Goal: Task Accomplishment & Management: Manage account settings

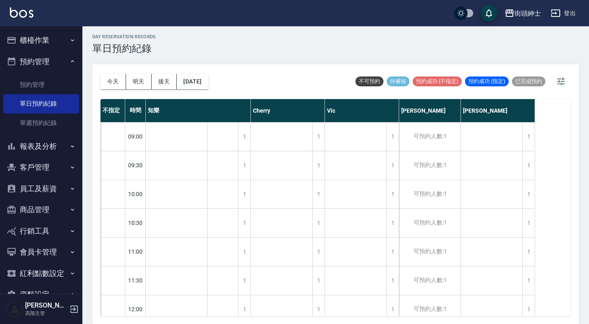
scroll to position [641, 0]
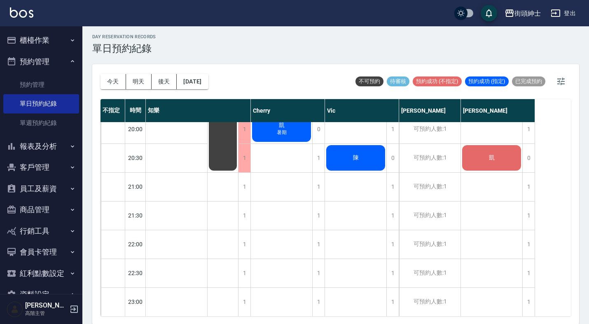
click at [47, 39] on button "櫃檯作業" at bounding box center [41, 40] width 76 height 21
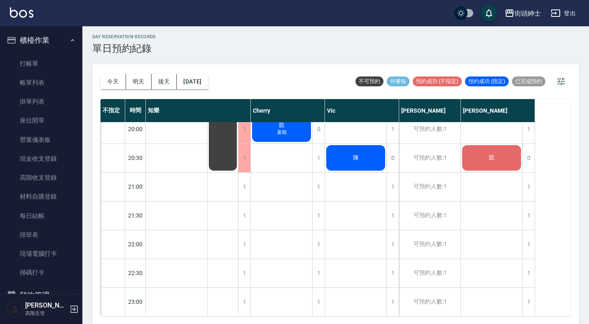
click at [47, 39] on button "櫃檯作業" at bounding box center [41, 40] width 76 height 21
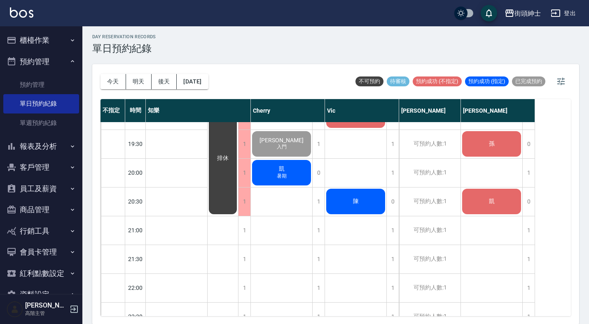
scroll to position [598, 0]
click at [115, 84] on button "今天" at bounding box center [113, 81] width 26 height 15
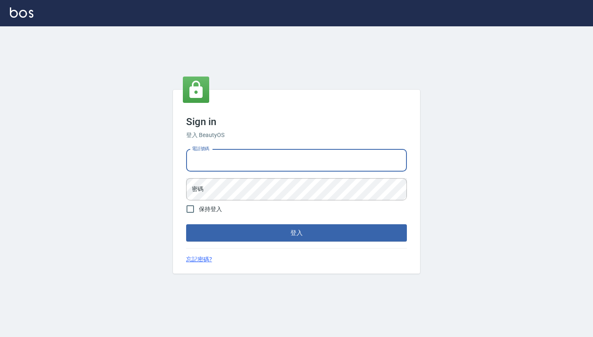
type input "0917500793"
click at [296, 233] on button "登入" at bounding box center [296, 232] width 221 height 17
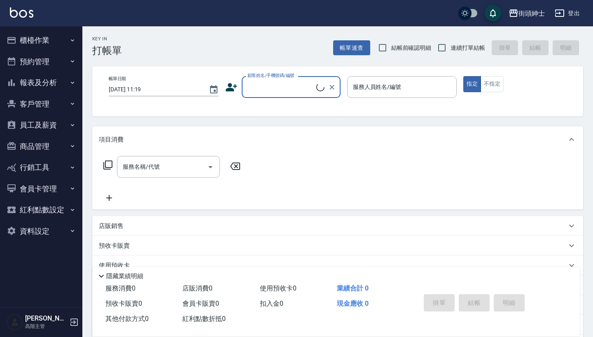
drag, startPoint x: 58, startPoint y: 61, endPoint x: 58, endPoint y: 89, distance: 28.4
click at [58, 61] on button "預約管理" at bounding box center [41, 61] width 76 height 21
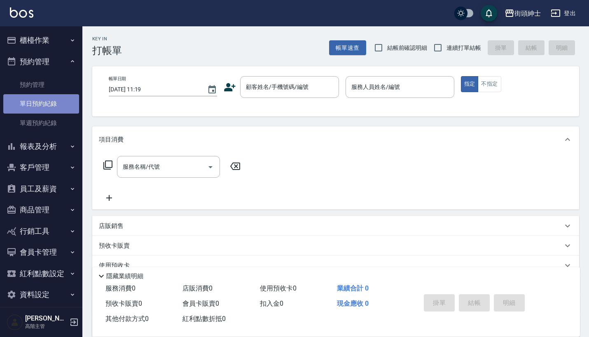
click at [61, 96] on link "單日預約紀錄" at bounding box center [41, 103] width 76 height 19
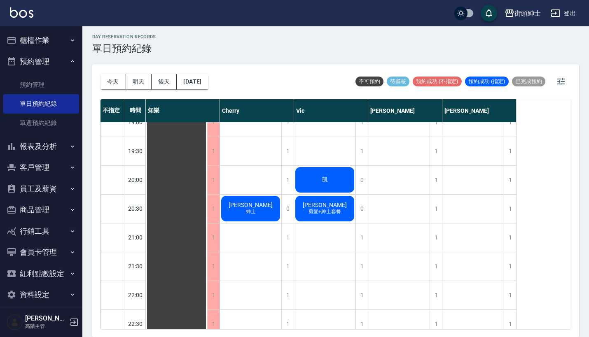
scroll to position [592, 0]
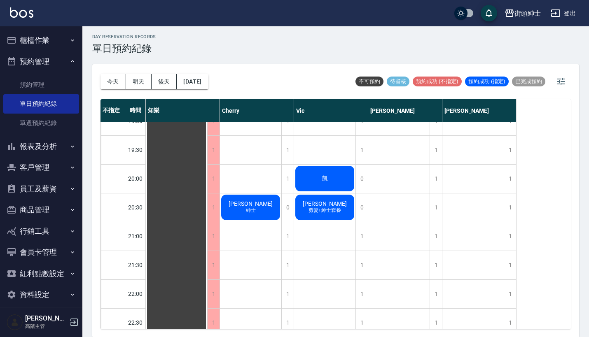
click at [50, 57] on button "預約管理" at bounding box center [41, 61] width 76 height 21
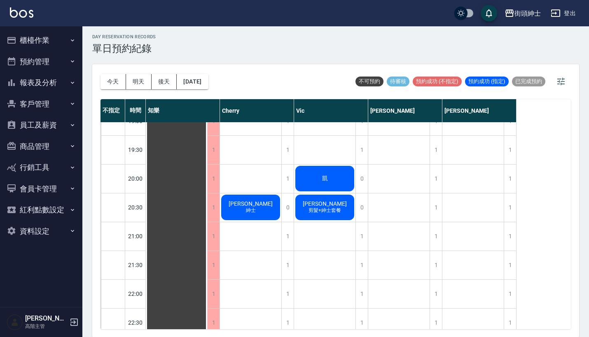
click at [41, 232] on button "資料設定" at bounding box center [41, 231] width 76 height 21
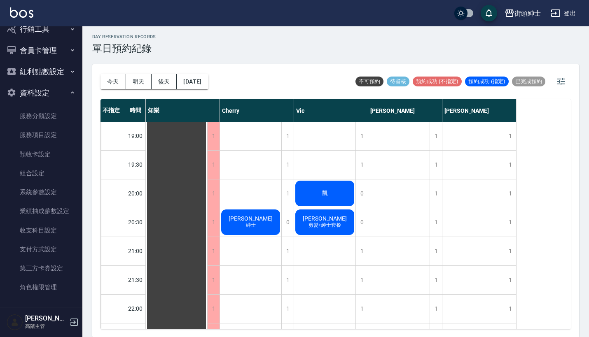
scroll to position [577, 0]
click at [434, 219] on div "1" at bounding box center [435, 222] width 12 height 28
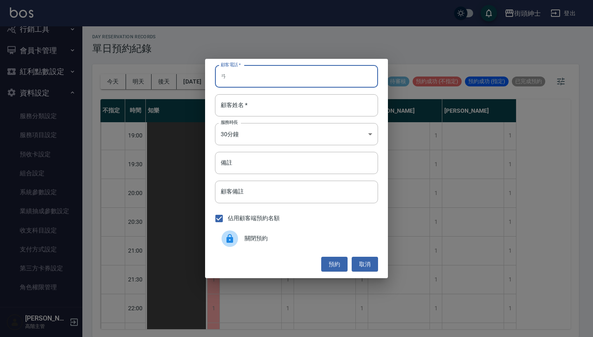
type input "ㄞ"
type input "0917500793"
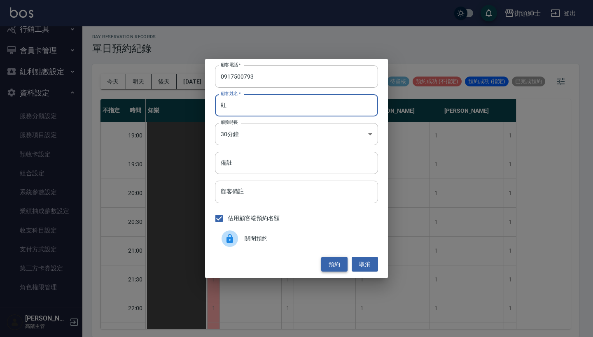
type input "紅"
click at [328, 264] on button "預約" at bounding box center [334, 264] width 26 height 15
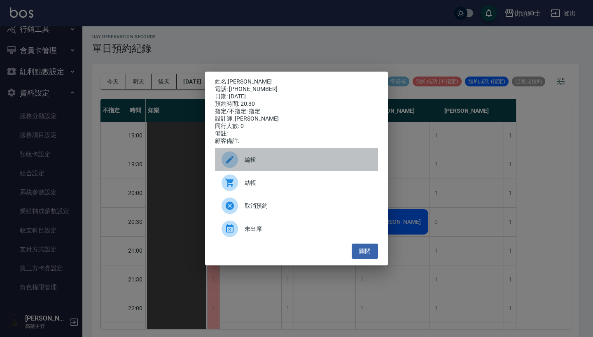
click at [318, 164] on span "編輯" at bounding box center [307, 160] width 127 height 9
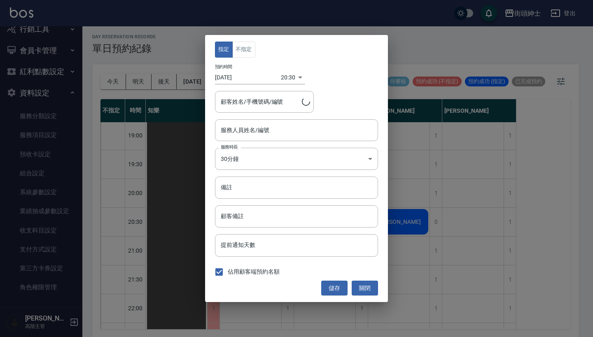
type input "戴比(無代號)"
type input "洪庭萱/0917500793"
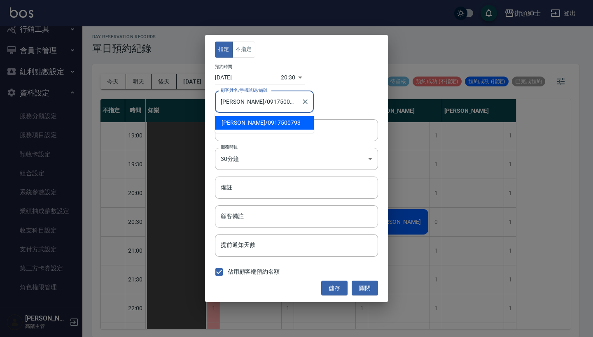
drag, startPoint x: 283, startPoint y: 99, endPoint x: 192, endPoint y: 99, distance: 91.0
click at [192, 99] on div "指定 不指定 預約時間 2025/08/23 20:30 1755952200000 顧客姓名/手機號碼/編號 洪庭萱/0917500793 顧客姓名/手機號…" at bounding box center [296, 168] width 593 height 337
click at [446, 76] on div "指定 不指定 預約時間 2025/08/23 20:30 1755952200000 顧客姓名/手機號碼/編號 洪庭萱/0917500793 顧客姓名/手機號…" at bounding box center [296, 168] width 593 height 337
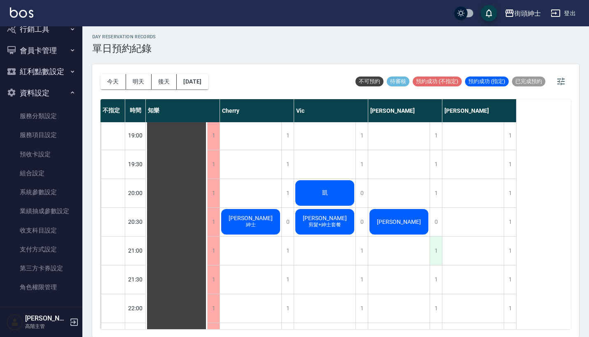
click at [434, 247] on div "1" at bounding box center [435, 251] width 12 height 28
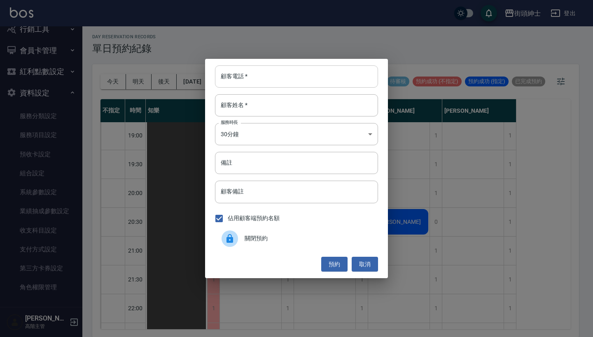
paste input "洪庭萱/0917500793"
type input "洪庭萱/0917500793"
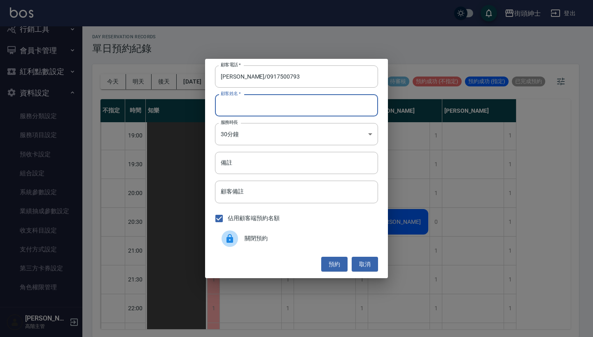
paste input "洪庭萱/0917500793"
type input "洪庭萱/0917500793"
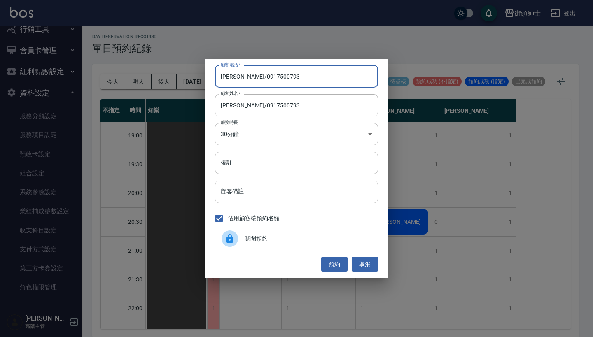
drag, startPoint x: 237, startPoint y: 79, endPoint x: 202, endPoint y: 73, distance: 36.3
click at [202, 73] on div "顧客電話   * 洪庭萱/0917500793 顧客電話   * 顧客姓名   * 洪庭萱/0917500793 顧客姓名   * 服務時長 30分鐘 1 服…" at bounding box center [296, 168] width 593 height 337
type input "0917500793"
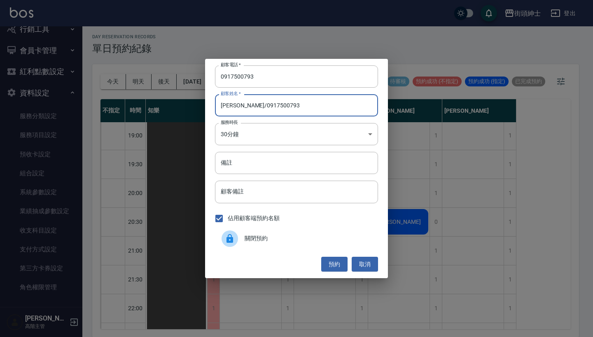
drag, startPoint x: 289, startPoint y: 109, endPoint x: 238, endPoint y: 106, distance: 50.7
click at [238, 106] on input "洪庭萱/0917500793" at bounding box center [296, 105] width 163 height 22
type input "[PERSON_NAME]"
click at [331, 259] on button "預約" at bounding box center [334, 264] width 26 height 15
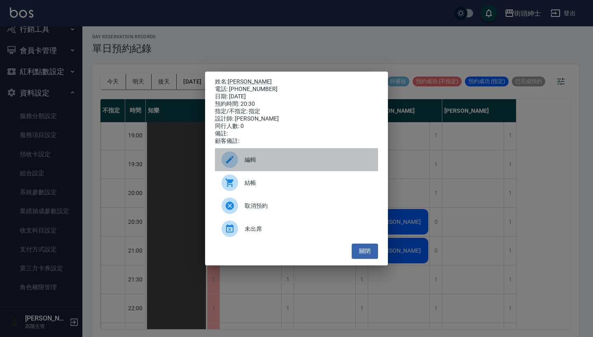
click at [298, 163] on span "編輯" at bounding box center [307, 160] width 127 height 9
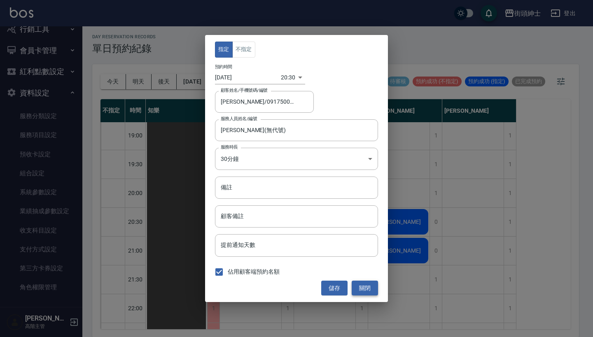
click at [362, 288] on button "關閉" at bounding box center [364, 288] width 26 height 15
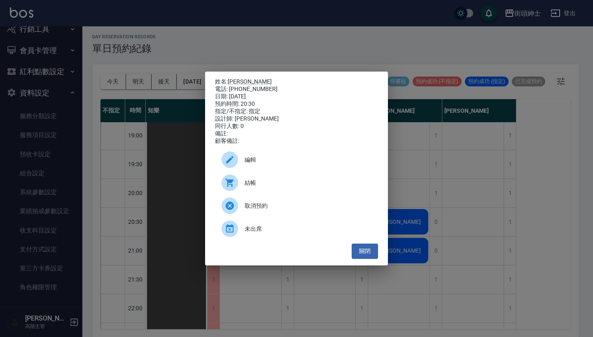
click at [312, 207] on span "取消預約" at bounding box center [307, 206] width 127 height 9
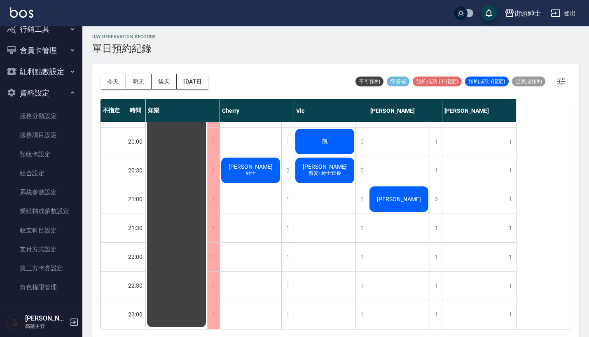
scroll to position [635, 0]
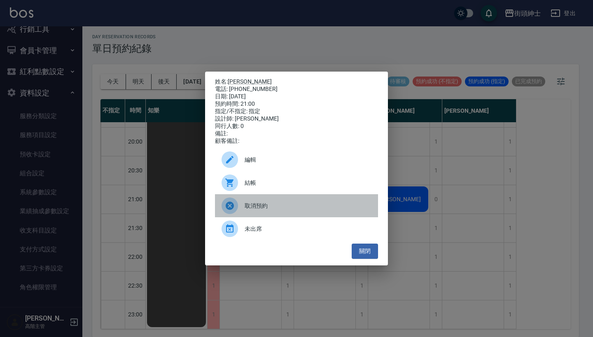
click at [285, 210] on span "取消預約" at bounding box center [307, 206] width 127 height 9
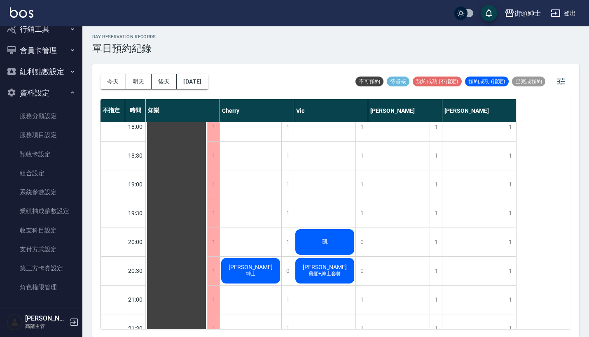
scroll to position [468, 0]
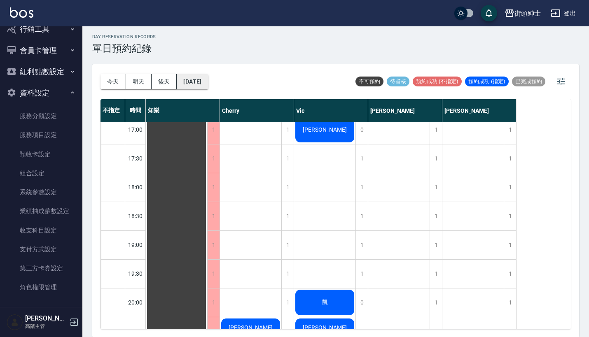
click at [204, 81] on button "2025/08/23" at bounding box center [192, 81] width 31 height 15
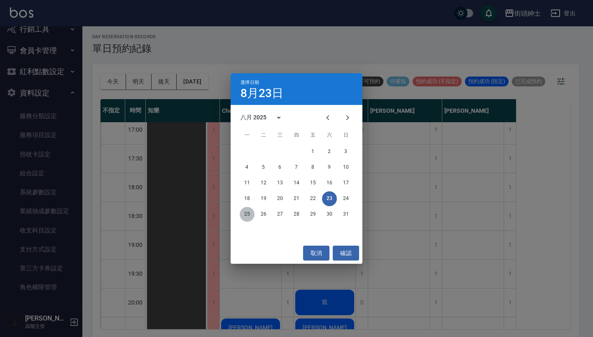
click at [247, 213] on button "25" at bounding box center [247, 214] width 15 height 15
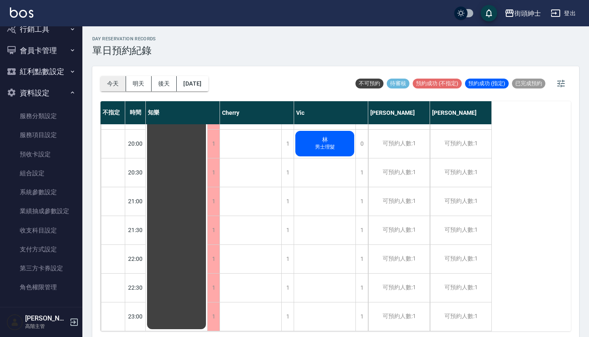
scroll to position [635, 0]
click at [115, 84] on button "今天" at bounding box center [113, 83] width 26 height 15
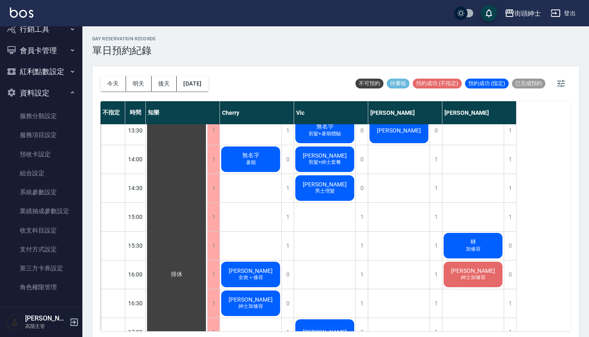
scroll to position [267, 0]
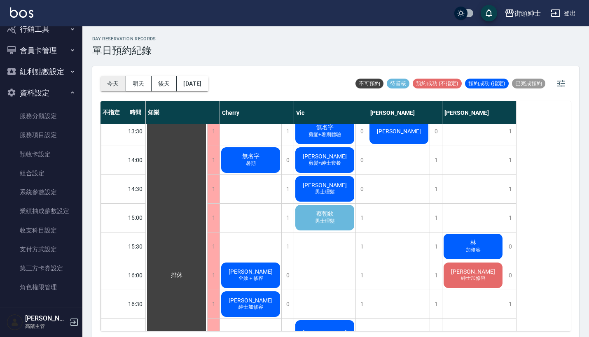
click at [110, 83] on button "今天" at bounding box center [113, 83] width 26 height 15
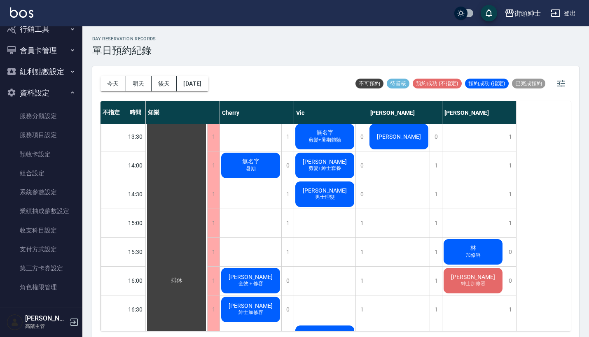
scroll to position [233, 0]
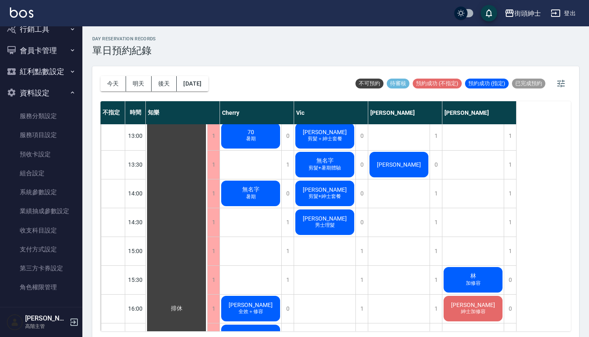
click at [42, 88] on button "資料設定" at bounding box center [41, 92] width 76 height 21
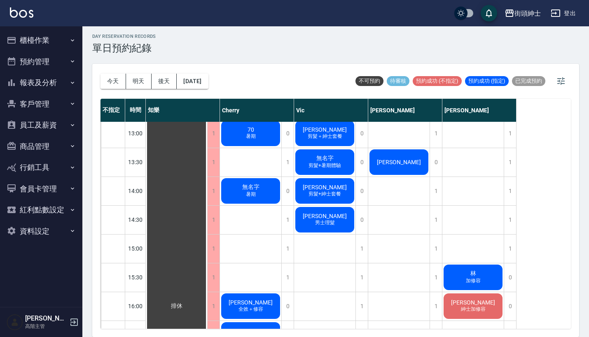
scroll to position [2, 0]
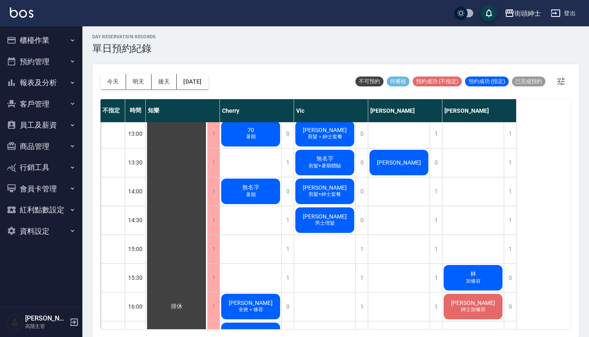
click at [42, 233] on button "資料設定" at bounding box center [41, 231] width 76 height 21
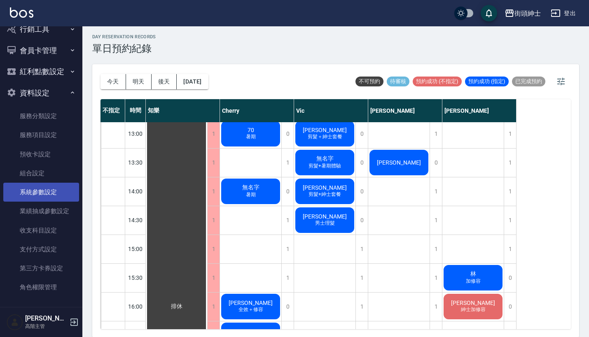
click at [48, 189] on link "系統參數設定" at bounding box center [41, 192] width 76 height 19
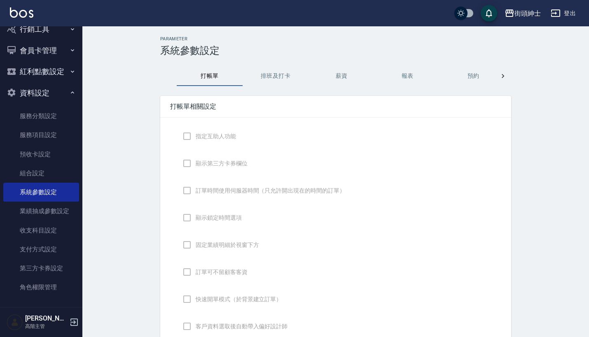
checkbox input "true"
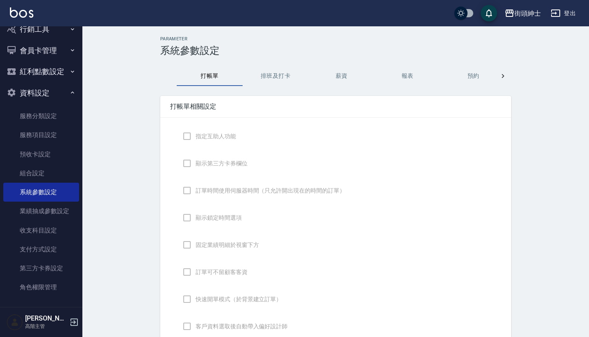
checkbox input "false"
type input "DESIGNATE"
checkbox input "true"
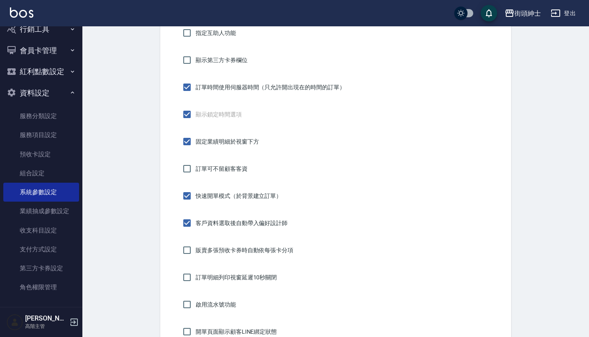
scroll to position [27, 0]
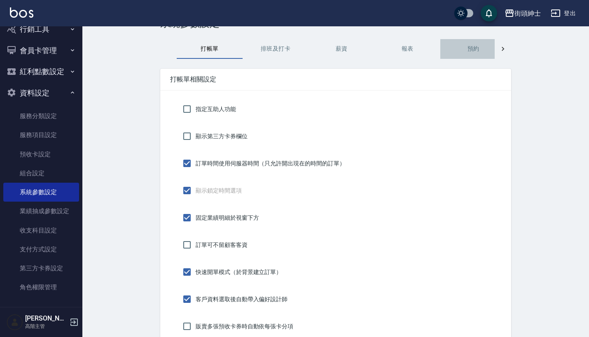
click at [473, 49] on button "預約" at bounding box center [473, 49] width 66 height 20
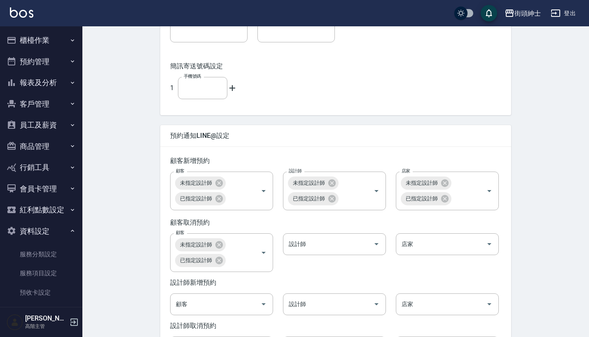
scroll to position [0, 0]
click at [62, 56] on button "預約管理" at bounding box center [41, 61] width 76 height 21
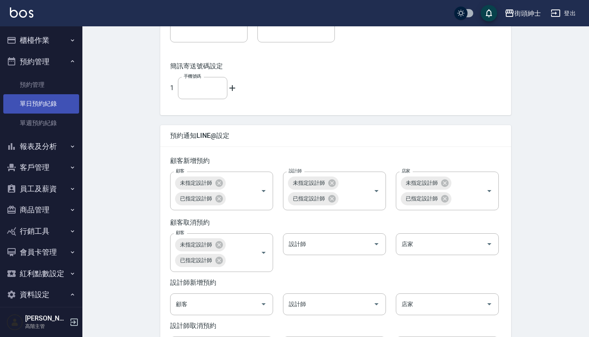
click at [57, 105] on link "單日預約紀錄" at bounding box center [41, 103] width 76 height 19
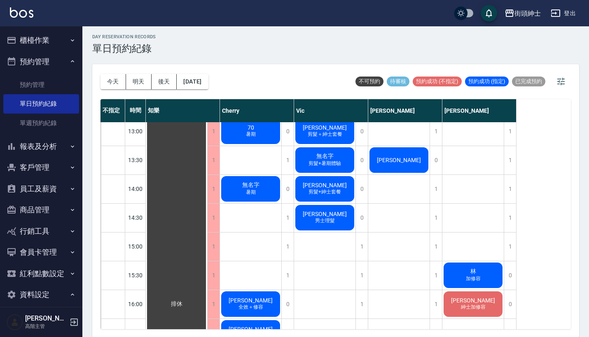
scroll to position [236, 0]
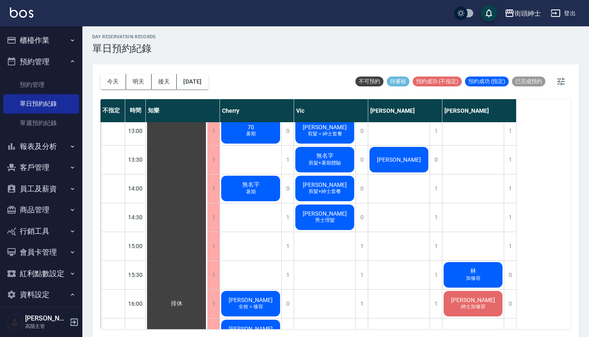
click at [252, 102] on span "剪髮+紳士套餐" at bounding box center [250, 102] width 3 height 0
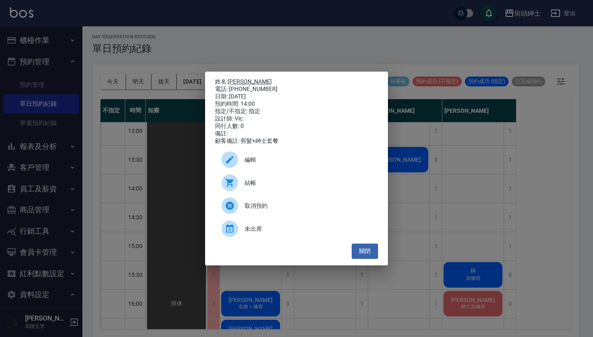
drag, startPoint x: 262, startPoint y: 86, endPoint x: 231, endPoint y: 79, distance: 31.6
click at [231, 79] on div "姓名: 狄承翰 電話: 0960704516 日期: 2025/08/23 預約時間: 14:00 指定/不指定: 指定 設計師: Vic 同行人數: 0 備…" at bounding box center [296, 111] width 163 height 67
copy div "姓名: 狄承翰 電話: 0960704516"
click at [275, 44] on div "姓名: 狄承翰 電話: 0960704516 日期: 2025/08/23 預約時間: 14:00 指定/不指定: 指定 設計師: Vic 同行人數: 0 備…" at bounding box center [296, 168] width 593 height 337
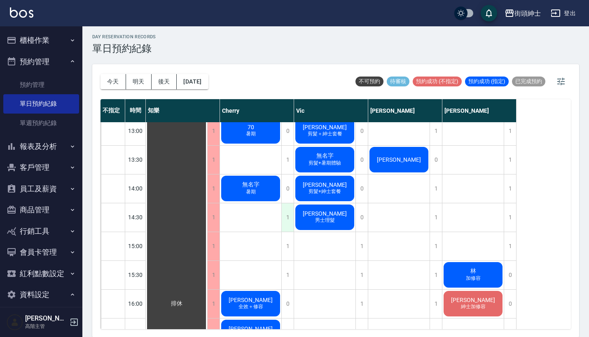
click at [287, 213] on div "1" at bounding box center [287, 217] width 12 height 28
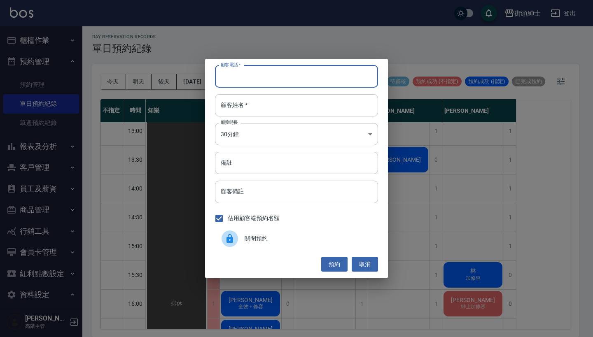
paste input "狄承翰 電話: 0960704516"
type input "狄承翰 電話: 0960704516"
paste input "狄承翰 電話: 0960704516"
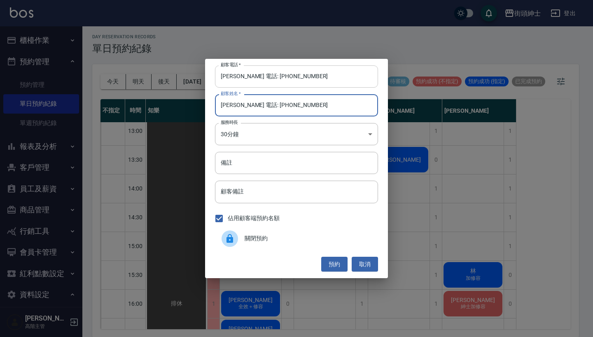
type input "狄承翰 電話: 0960704516"
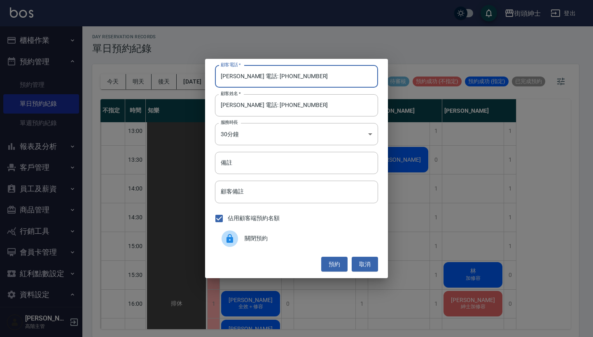
drag, startPoint x: 254, startPoint y: 76, endPoint x: 202, endPoint y: 73, distance: 51.6
click at [202, 73] on div "顧客電話   * 狄承翰 電話: 0960704516 顧客電話   * 顧客姓名   * 狄承翰 電話: 0960704516 顧客姓名   * 服務時長 …" at bounding box center [296, 168] width 593 height 337
type input "0960704516"
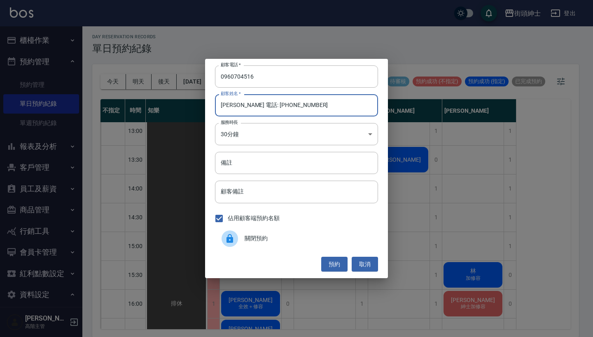
drag, startPoint x: 306, startPoint y: 106, endPoint x: 238, endPoint y: 107, distance: 68.3
click at [238, 107] on input "狄承翰 電話: 0960704516" at bounding box center [296, 105] width 163 height 22
type input "狄承翰"
click at [335, 264] on button "預約" at bounding box center [334, 264] width 26 height 15
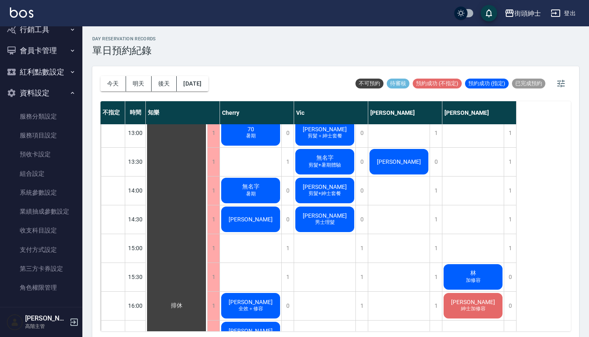
scroll to position [237, 0]
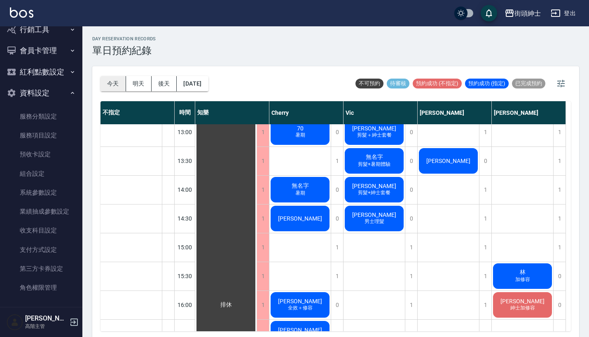
click at [113, 91] on button "今天" at bounding box center [113, 83] width 26 height 15
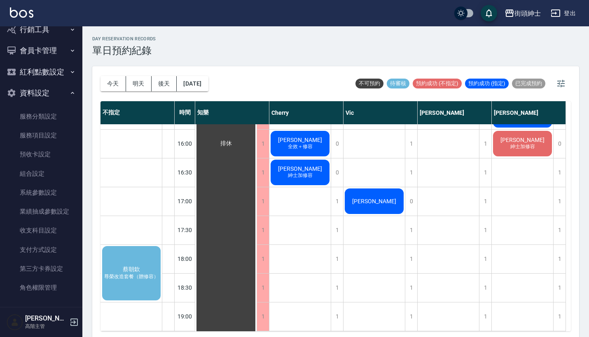
scroll to position [410, 0]
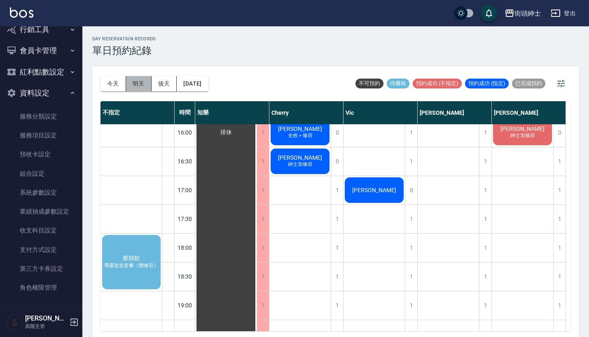
click at [137, 88] on button "明天" at bounding box center [139, 83] width 26 height 15
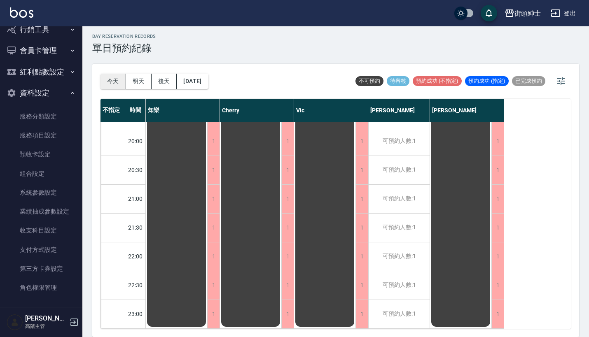
scroll to position [2, 0]
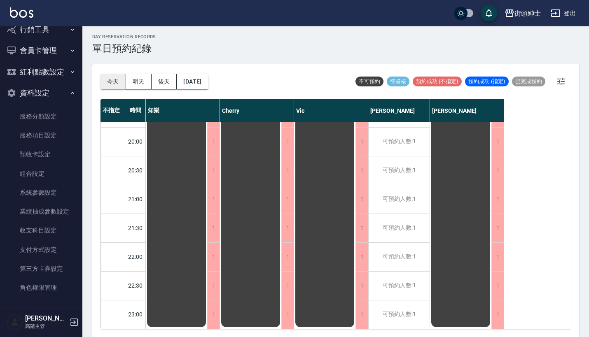
click at [110, 81] on button "今天" at bounding box center [113, 81] width 26 height 15
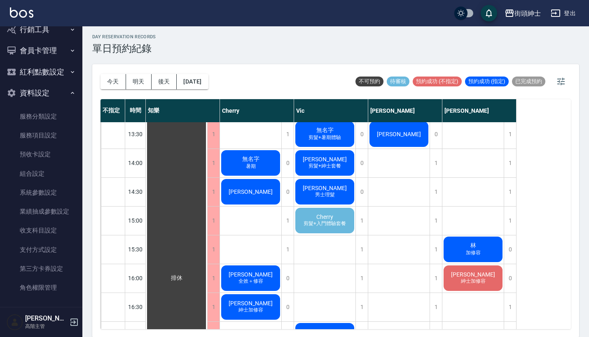
scroll to position [261, 0]
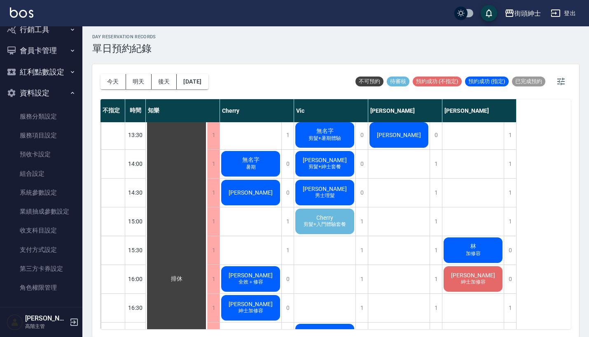
click at [184, 275] on span "Cherry" at bounding box center [176, 278] width 15 height 7
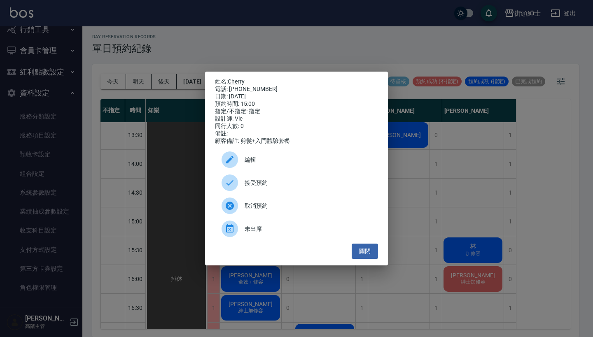
click at [325, 187] on span "接受預約" at bounding box center [307, 183] width 127 height 9
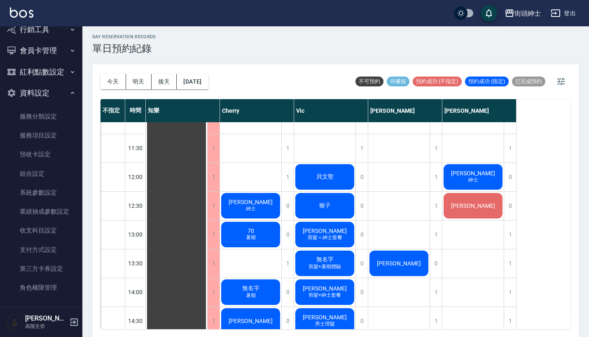
scroll to position [263, 0]
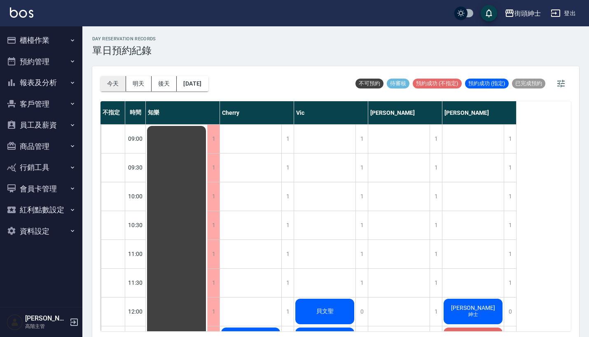
click at [108, 85] on button "今天" at bounding box center [113, 83] width 26 height 15
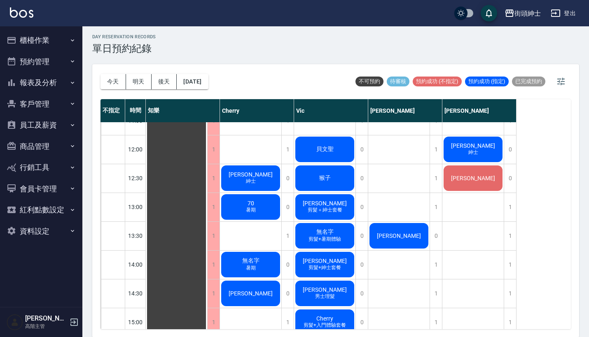
scroll to position [161, 0]
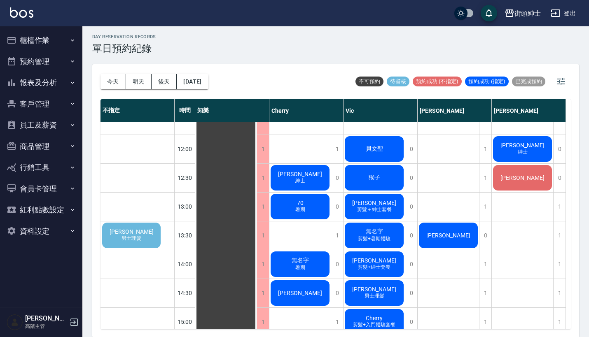
click at [141, 228] on span "陈文宝" at bounding box center [131, 231] width 47 height 7
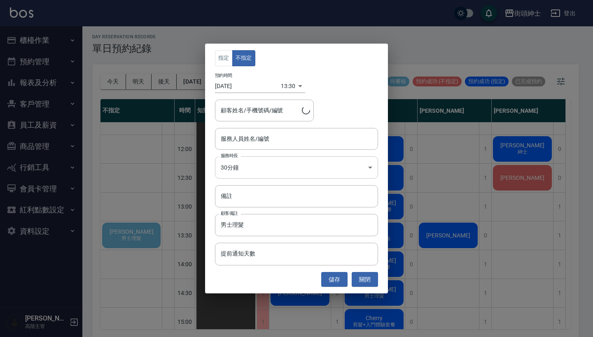
type input "陈文宝/0966071886"
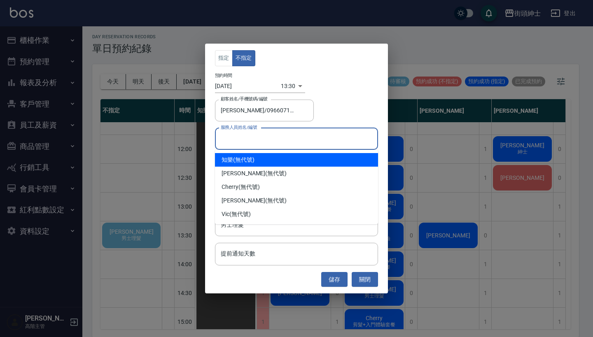
click at [267, 142] on input "服務人員姓名/編號" at bounding box center [297, 139] width 156 height 14
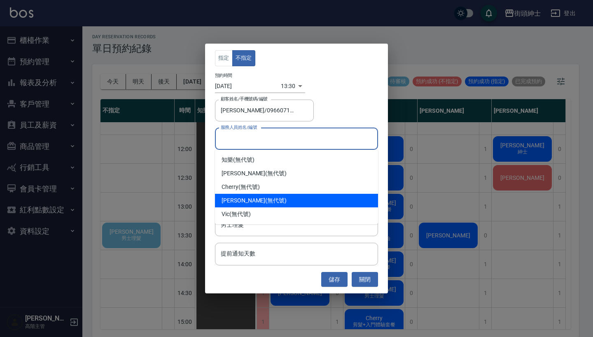
click at [268, 198] on div "eric (無代號)" at bounding box center [296, 201] width 163 height 14
type input "eric(無代號)"
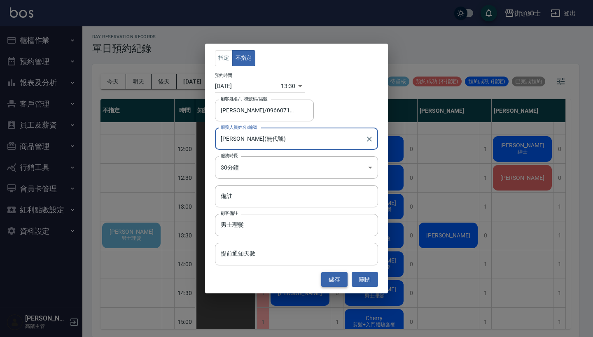
click at [334, 277] on button "儲存" at bounding box center [334, 279] width 26 height 15
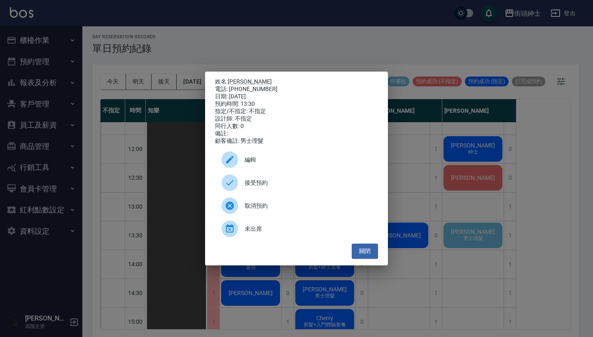
click at [309, 187] on span "接受預約" at bounding box center [307, 183] width 127 height 9
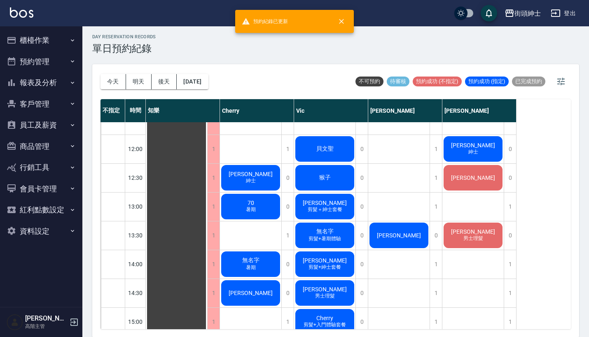
click at [63, 233] on button "資料設定" at bounding box center [41, 231] width 76 height 21
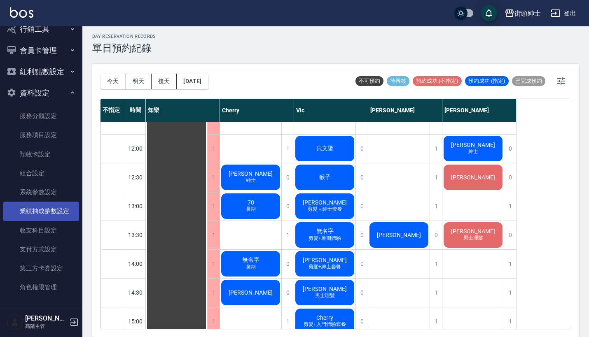
scroll to position [2, 0]
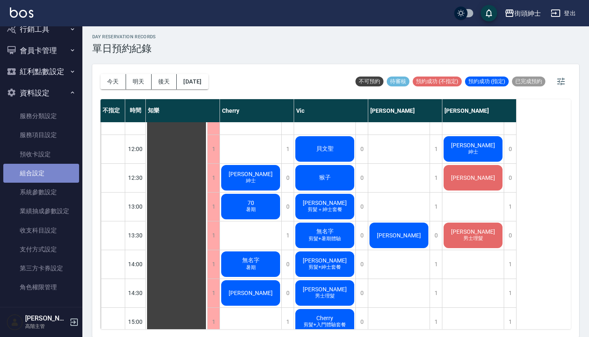
click at [50, 172] on link "組合設定" at bounding box center [41, 173] width 76 height 19
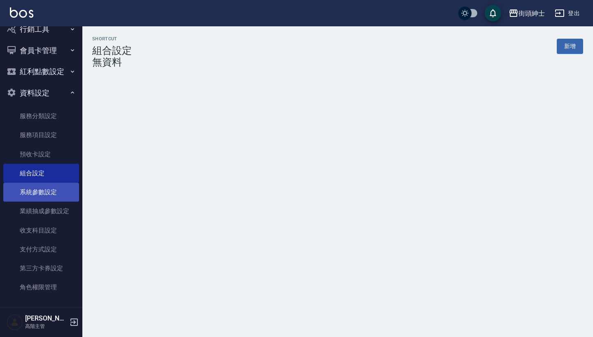
click at [52, 188] on link "系統參數設定" at bounding box center [41, 192] width 76 height 19
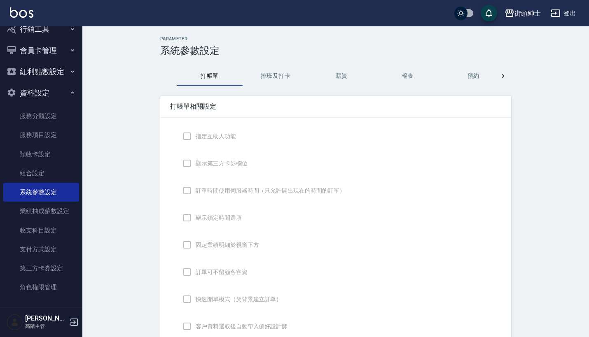
checkbox input "true"
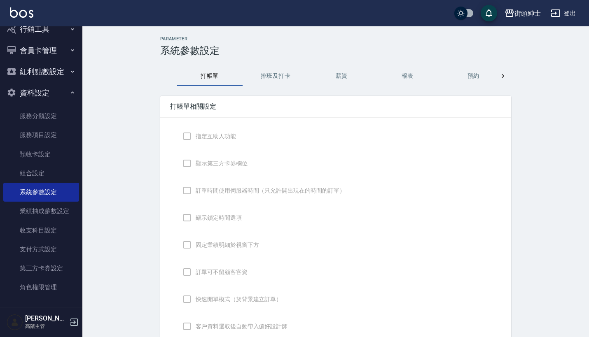
checkbox input "false"
type input "DESIGNATE"
checkbox input "true"
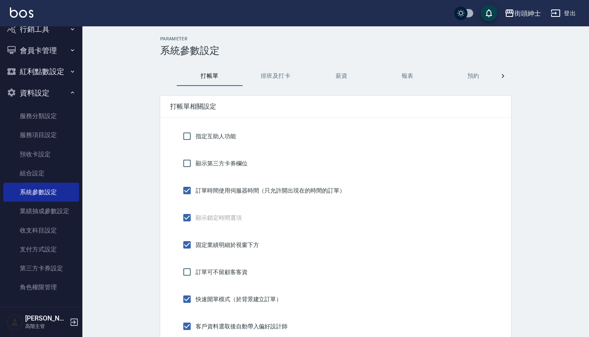
click at [467, 74] on button "預約" at bounding box center [473, 76] width 66 height 20
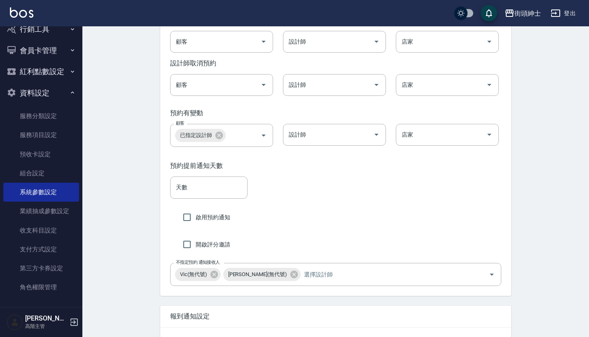
scroll to position [1350, 0]
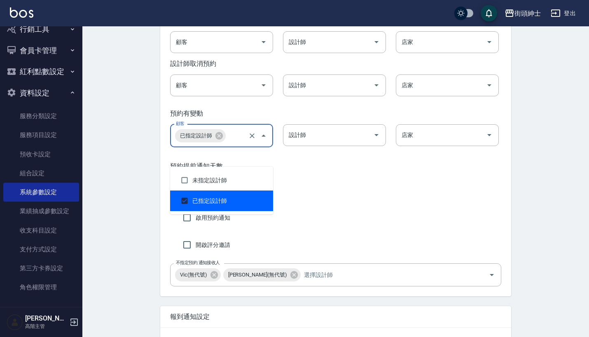
click at [241, 143] on input "顧客" at bounding box center [236, 135] width 19 height 14
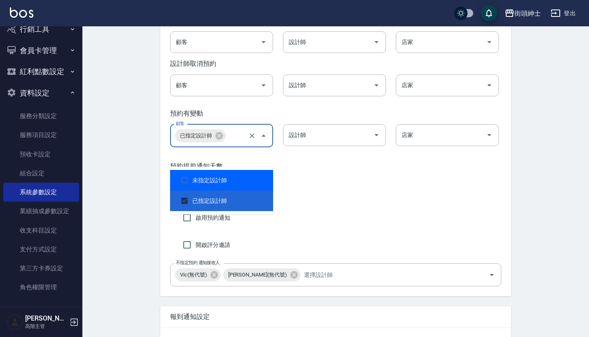
click at [228, 182] on li "未指定設計師" at bounding box center [221, 180] width 103 height 21
checkbox input "true"
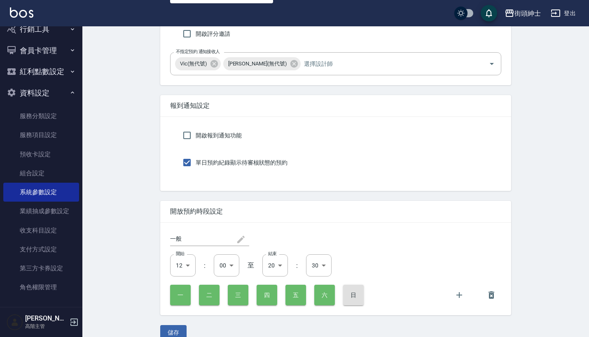
scroll to position [1332, 0]
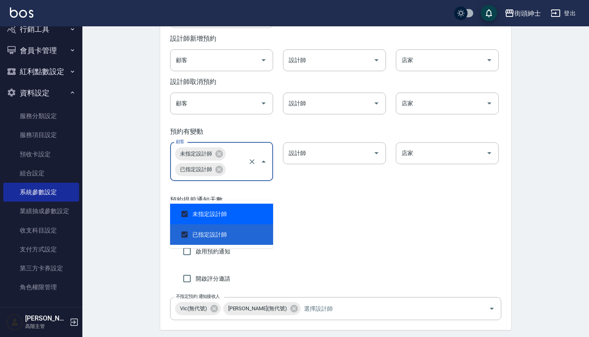
click at [348, 233] on div "天數 天數" at bounding box center [335, 222] width 331 height 22
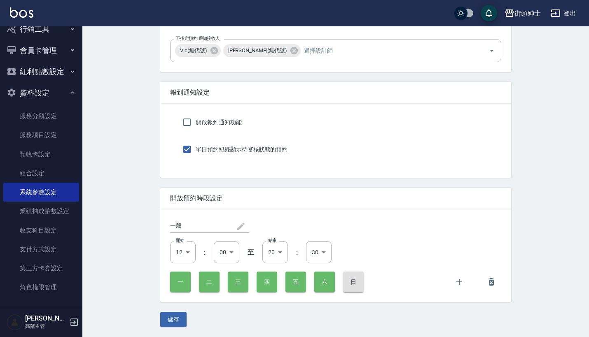
scroll to position [1611, 0]
click at [169, 321] on button "儲存" at bounding box center [173, 319] width 26 height 15
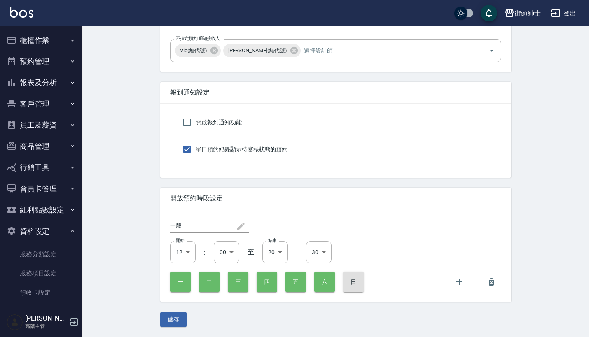
scroll to position [0, 0]
click at [56, 60] on button "預約管理" at bounding box center [41, 61] width 76 height 21
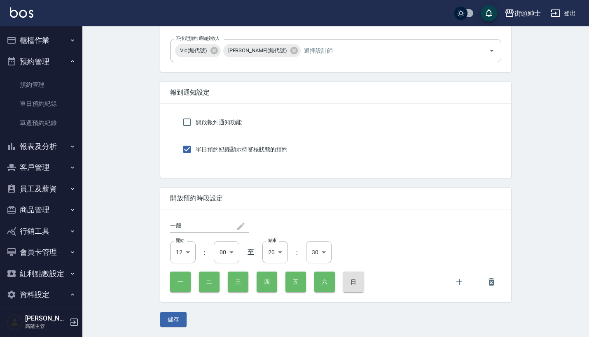
click at [62, 56] on button "預約管理" at bounding box center [41, 61] width 76 height 21
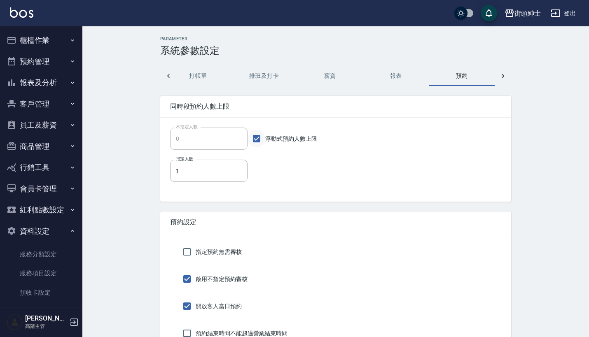
click at [255, 140] on input "浮動式預約人數上限" at bounding box center [256, 138] width 17 height 17
checkbox input "false"
click at [212, 140] on input "0" at bounding box center [208, 139] width 77 height 22
click at [179, 139] on input "04" at bounding box center [208, 139] width 77 height 22
click at [216, 139] on input "4" at bounding box center [208, 139] width 77 height 22
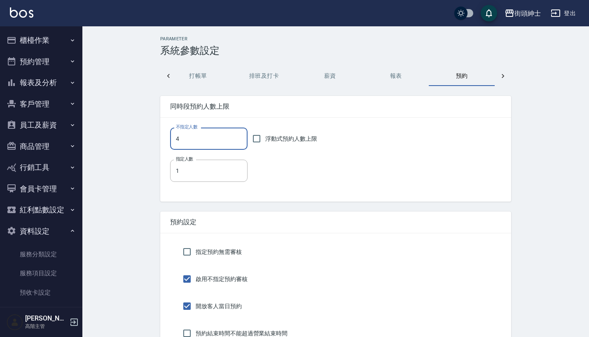
type input "4"
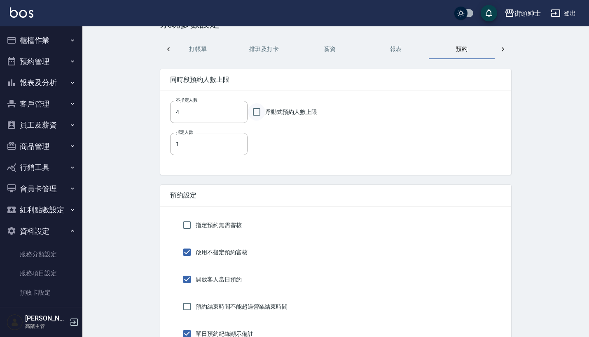
click at [255, 112] on input "浮動式預約人數上限" at bounding box center [256, 111] width 17 height 17
checkbox input "true"
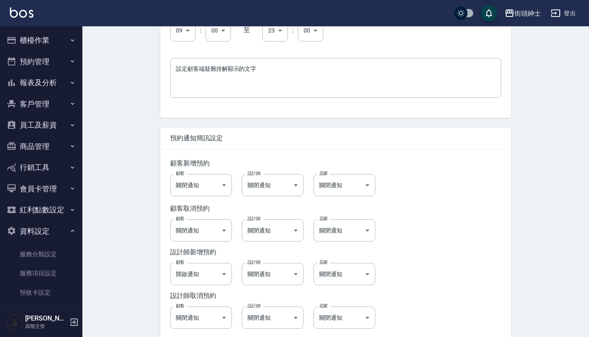
scroll to position [638, 0]
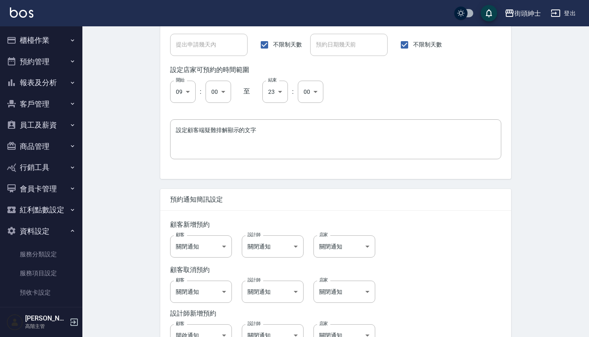
click at [53, 63] on button "預約管理" at bounding box center [41, 61] width 76 height 21
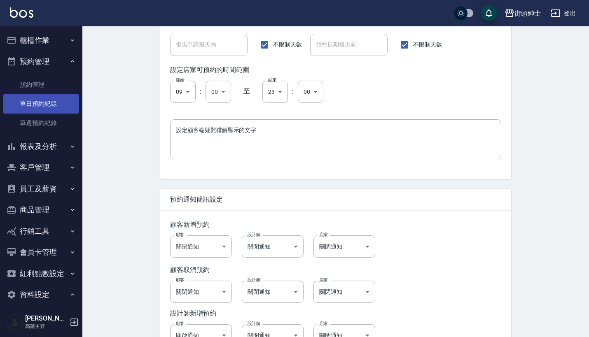
click at [50, 105] on link "單日預約紀錄" at bounding box center [41, 103] width 76 height 19
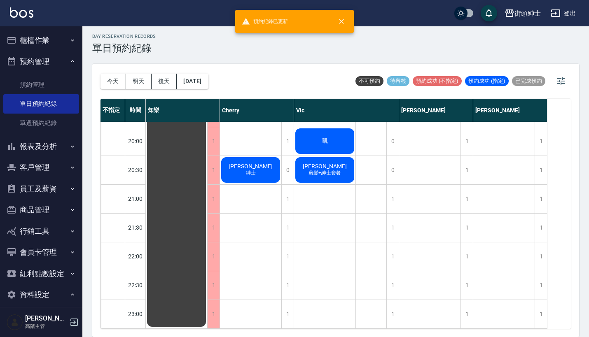
scroll to position [2, 0]
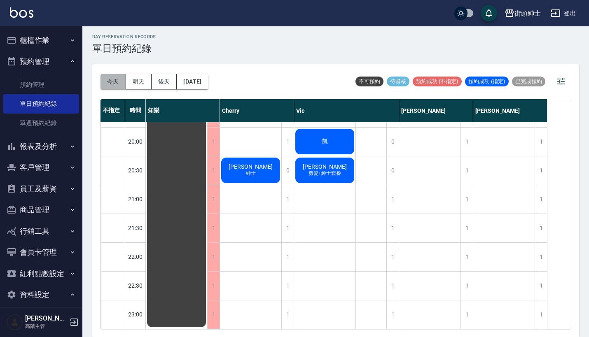
click at [112, 82] on button "今天" at bounding box center [113, 81] width 26 height 15
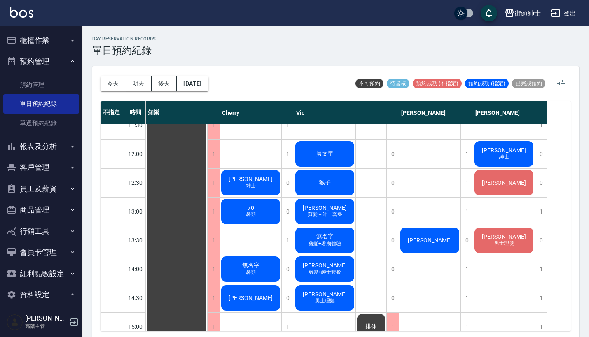
scroll to position [167, 0]
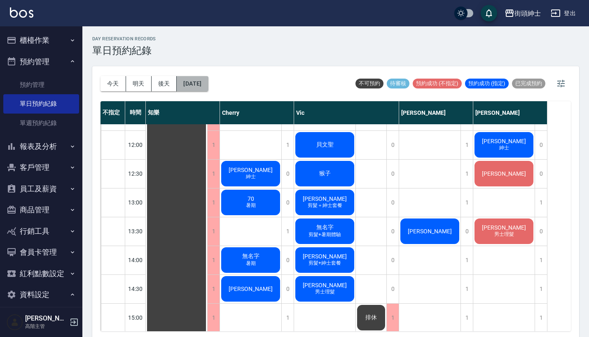
click at [199, 83] on button "2025/08/23" at bounding box center [192, 83] width 31 height 15
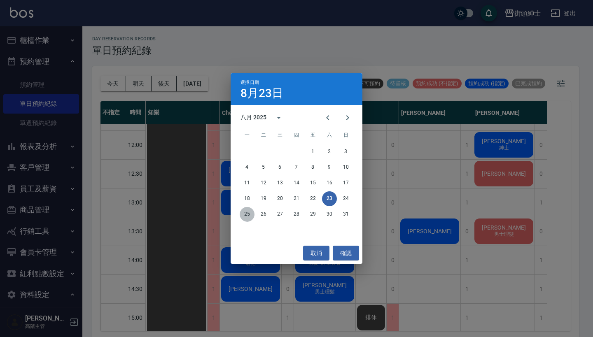
click at [245, 216] on button "25" at bounding box center [247, 214] width 15 height 15
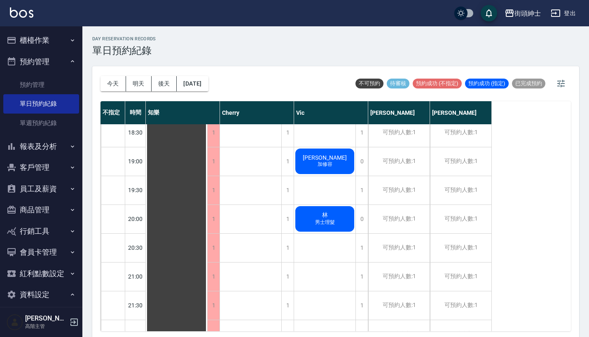
scroll to position [553, 0]
click at [200, 85] on button "2025/08/25" at bounding box center [192, 83] width 31 height 15
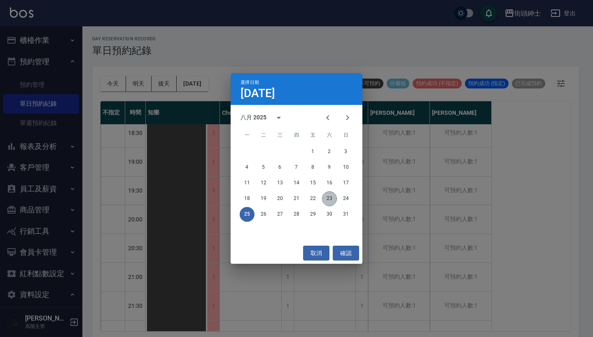
click at [327, 196] on button "23" at bounding box center [329, 198] width 15 height 15
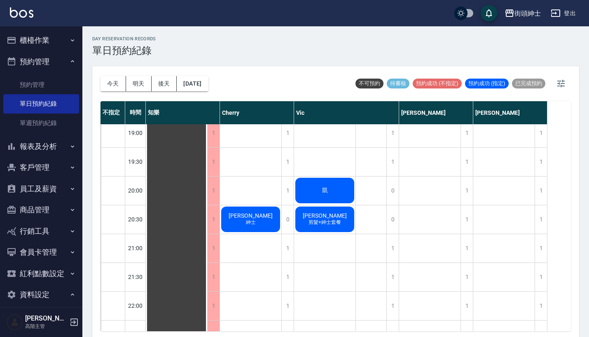
scroll to position [577, 0]
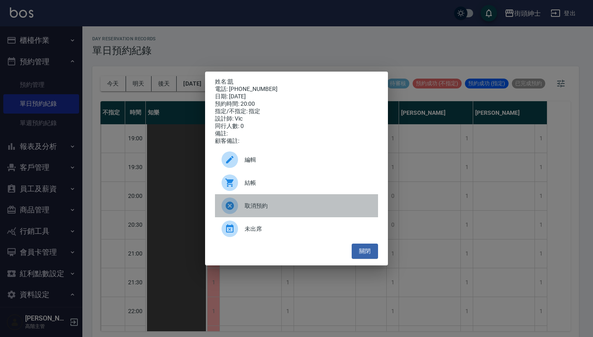
click at [279, 217] on div "取消預約" at bounding box center [296, 205] width 163 height 23
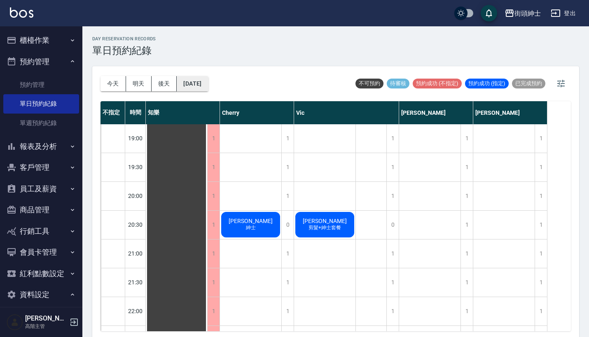
click at [191, 84] on button "2025/08/23" at bounding box center [192, 83] width 31 height 15
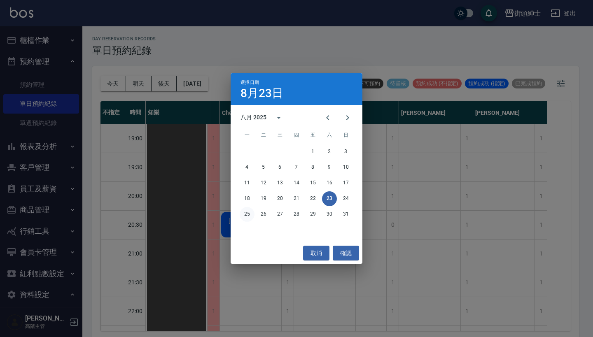
click at [247, 213] on button "25" at bounding box center [247, 214] width 15 height 15
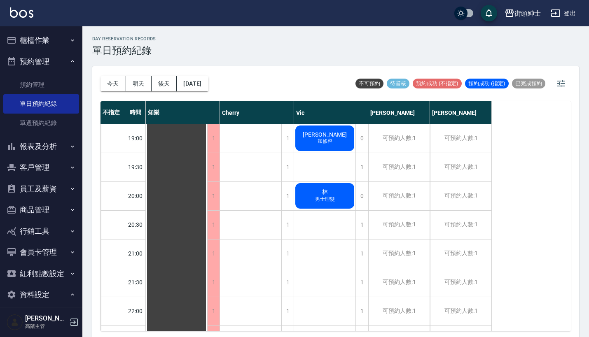
scroll to position [582, 0]
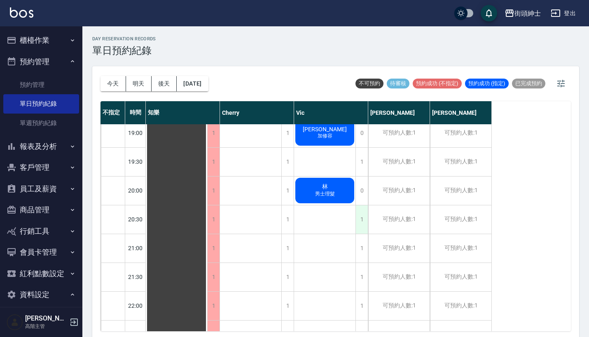
click at [358, 218] on div "1" at bounding box center [361, 219] width 12 height 28
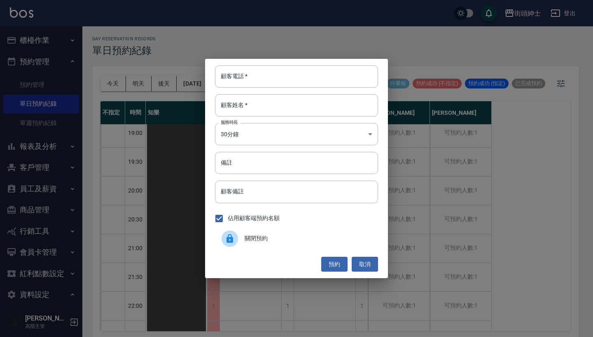
paste input "凱 0979807420"
type input "凱 0979807420"
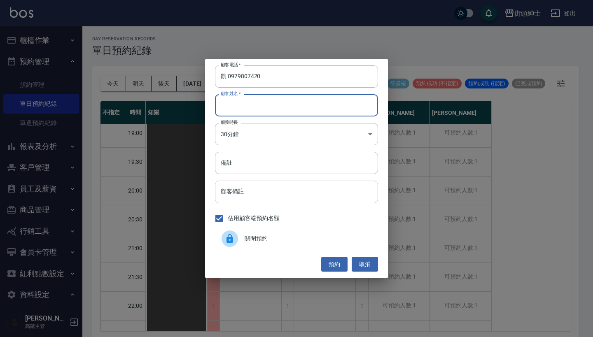
paste input "凱 0979807420"
type input "凱 0979807420"
drag, startPoint x: 228, startPoint y: 76, endPoint x: 198, endPoint y: 76, distance: 30.0
click at [200, 76] on div "顧客電話   * 凱 0979807420 顧客電話   * 顧客姓名   * 凱 0979807420 顧客姓名   * 服務時長 30分鐘 1 服務時長 …" at bounding box center [296, 168] width 593 height 337
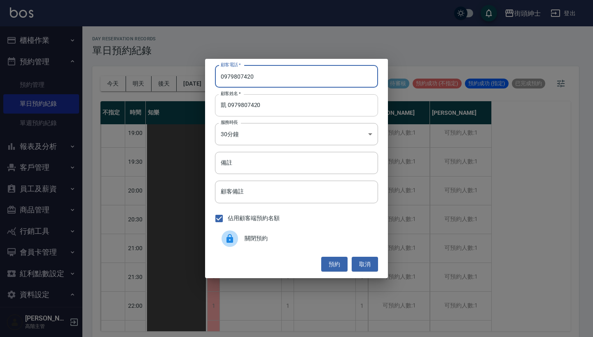
type input "0979807420"
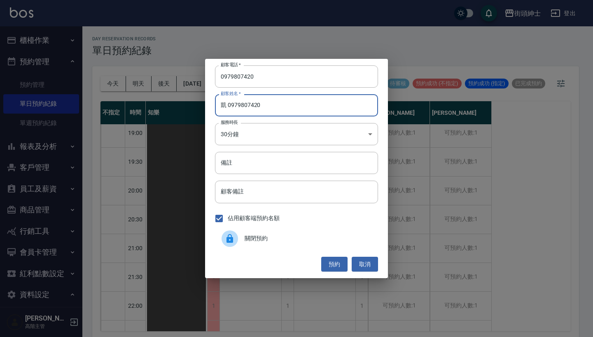
drag, startPoint x: 263, startPoint y: 105, endPoint x: 229, endPoint y: 105, distance: 34.2
click at [229, 105] on input "凱 0979807420" at bounding box center [296, 105] width 163 height 22
type input "凱"
click at [335, 261] on button "預約" at bounding box center [334, 264] width 26 height 15
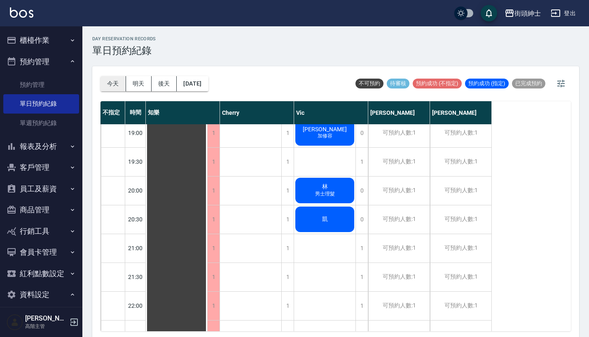
click at [112, 87] on button "今天" at bounding box center [113, 83] width 26 height 15
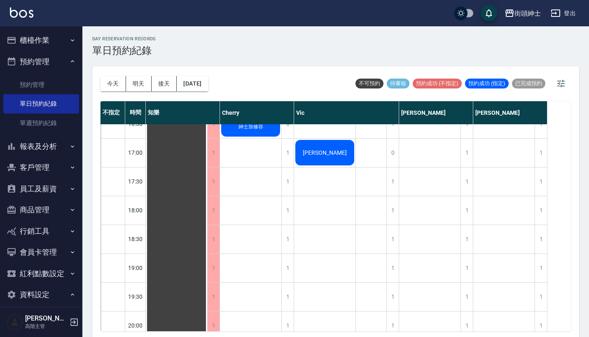
scroll to position [448, 0]
click at [121, 81] on button "今天" at bounding box center [113, 83] width 26 height 15
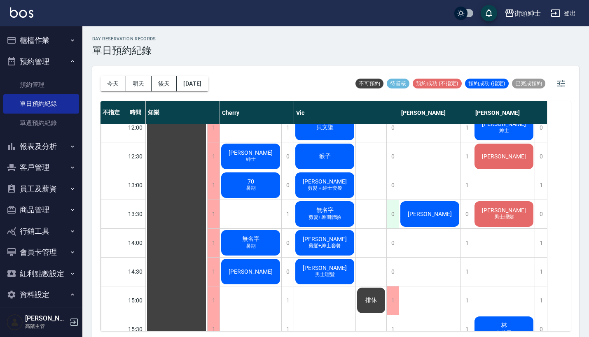
scroll to position [179, 0]
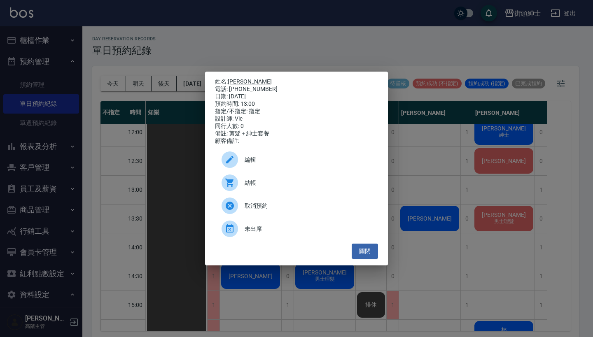
drag, startPoint x: 247, startPoint y: 78, endPoint x: 230, endPoint y: 78, distance: 16.5
click at [230, 78] on p "姓名: 徐偉庭" at bounding box center [296, 81] width 163 height 7
copy p "姓名: 徐偉庭"
click at [443, 149] on div "姓名: 徐偉庭 電話: 0919400881 日期: 2025/08/23 預約時間: 13:00 指定/不指定: 指定 設計師: Vic 同行人數: 0 備…" at bounding box center [296, 168] width 593 height 337
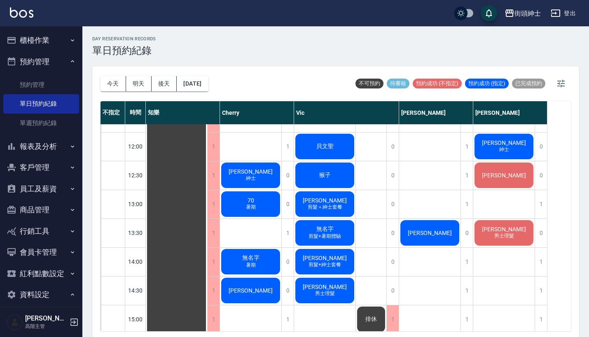
scroll to position [181, 0]
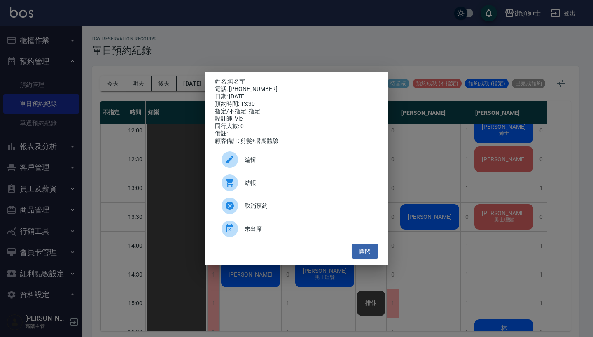
click at [323, 42] on div "姓名: 無名字 電話: 0912917312 日期: 2025/08/23 預約時間: 13:30 指定/不指定: 指定 設計師: Vic 同行人數: 0 備…" at bounding box center [296, 168] width 593 height 337
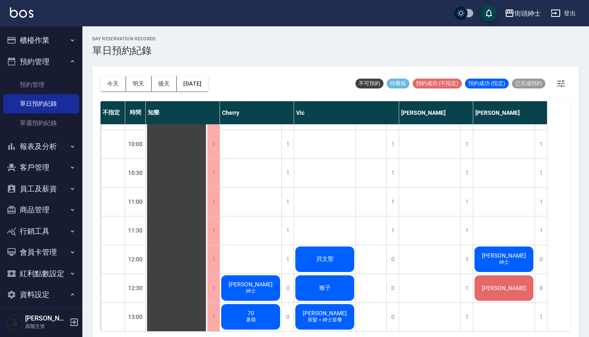
scroll to position [54, 0]
